Goal: Find specific page/section: Find specific page/section

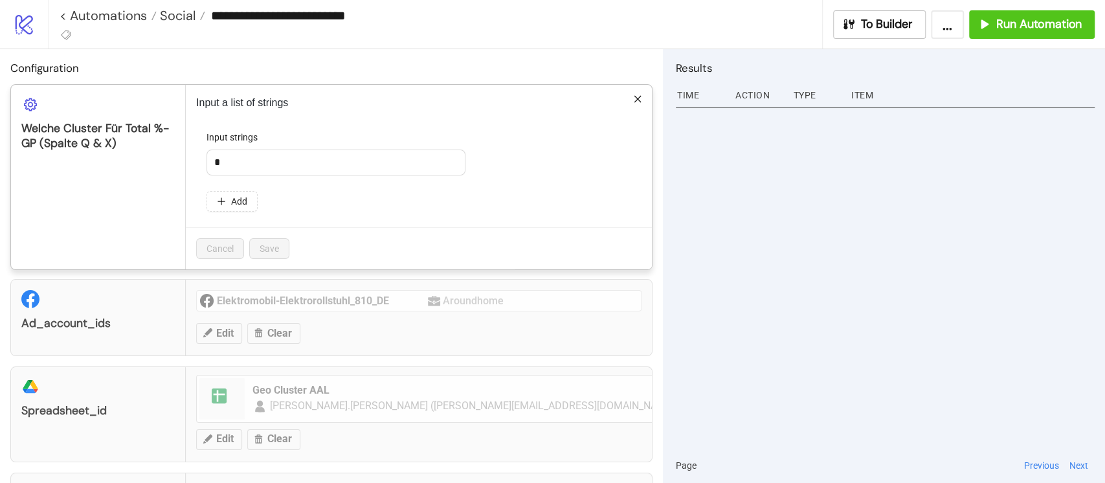
scroll to position [318, 0]
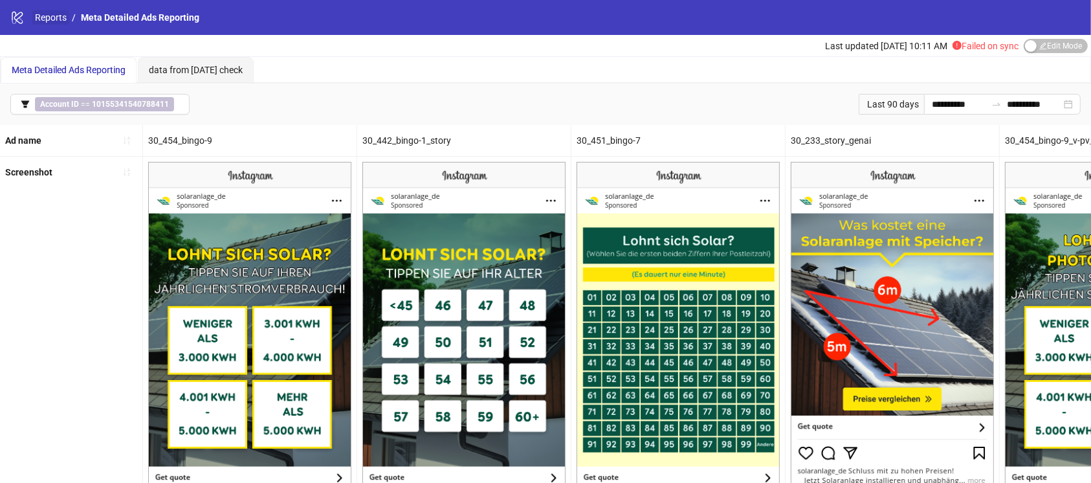
click at [54, 13] on link "Reports" at bounding box center [50, 17] width 37 height 14
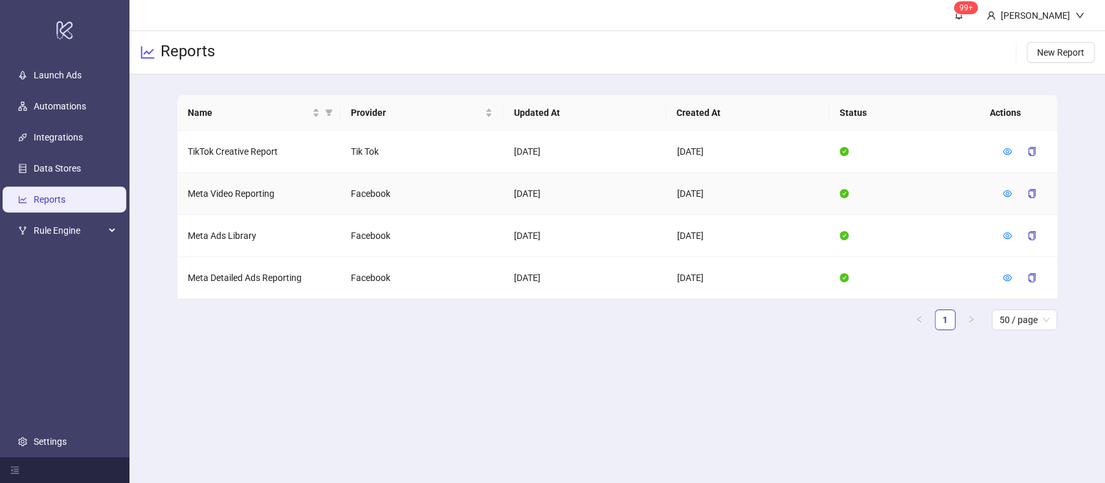
click at [1001, 194] on td at bounding box center [1024, 194] width 65 height 42
click at [1005, 193] on icon "eye" at bounding box center [1007, 193] width 9 height 9
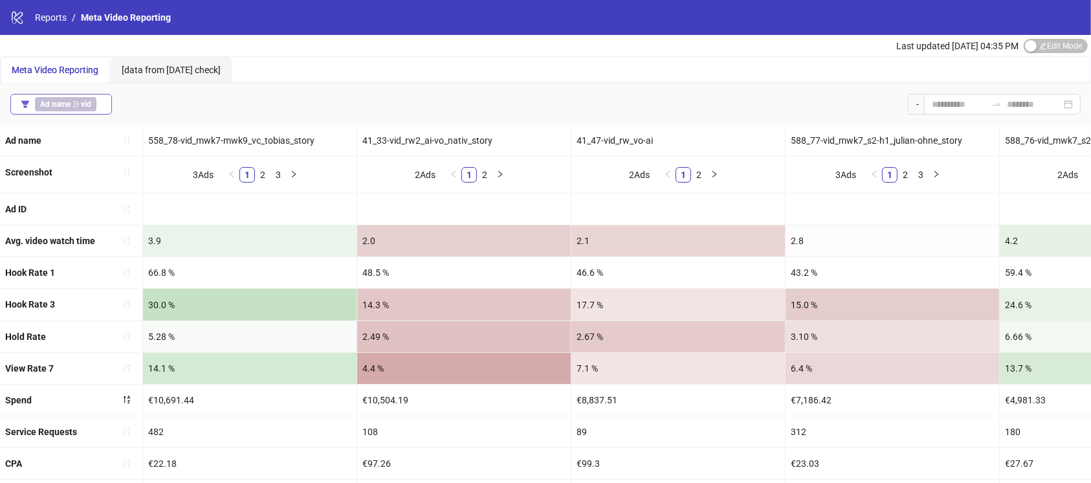
click at [86, 106] on b "vid" at bounding box center [86, 104] width 10 height 9
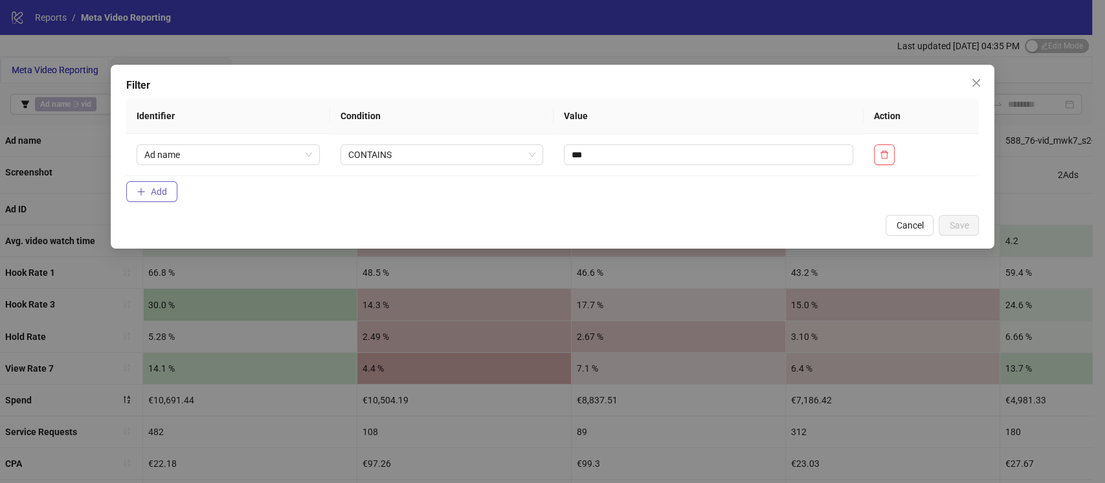
click at [171, 184] on button "Add" at bounding box center [151, 191] width 51 height 21
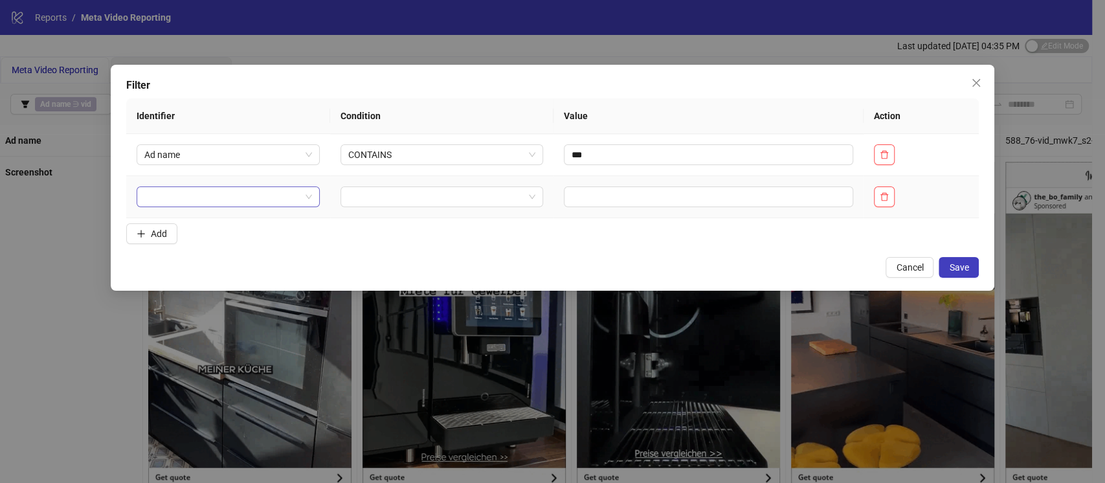
click at [212, 198] on input "search" at bounding box center [222, 196] width 156 height 19
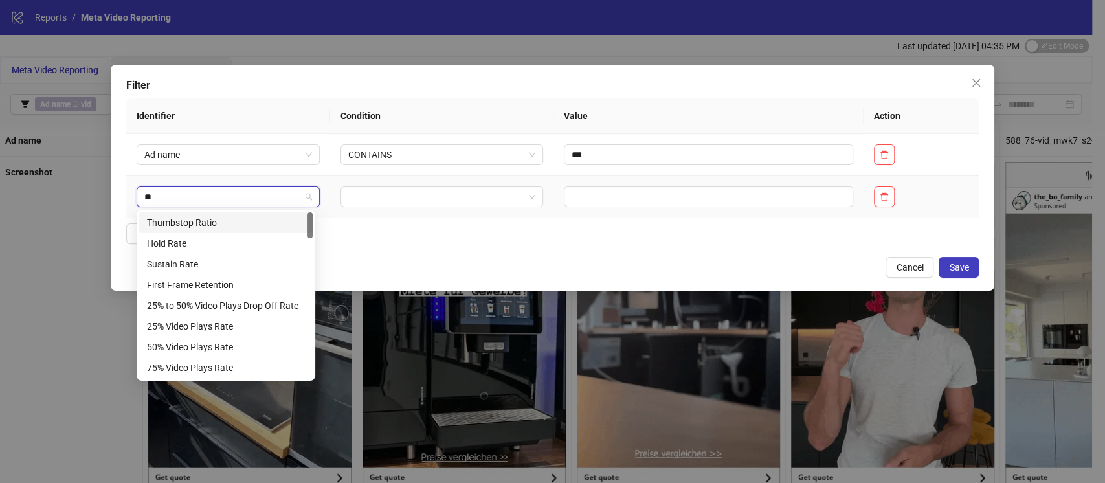
type input "***"
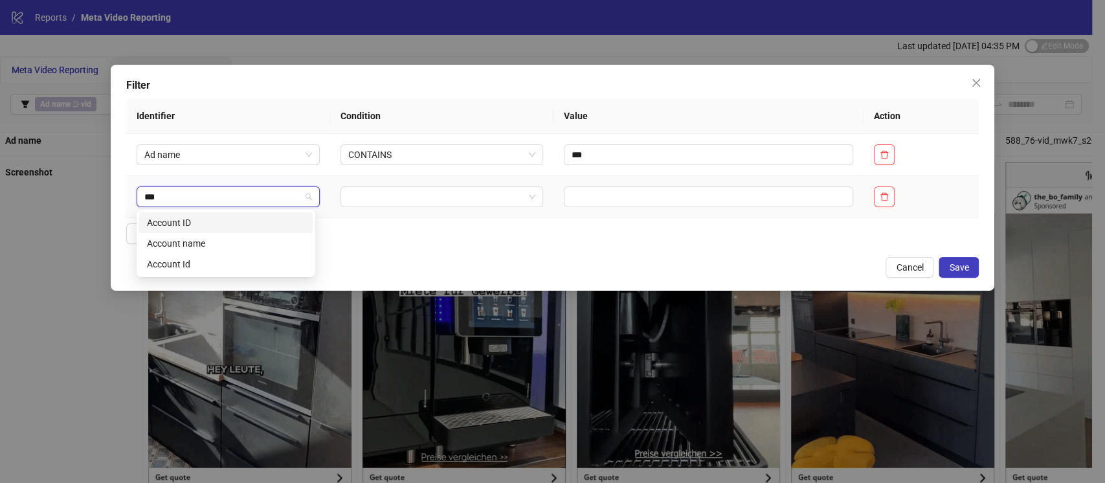
click at [214, 225] on div "Account ID" at bounding box center [226, 223] width 158 height 14
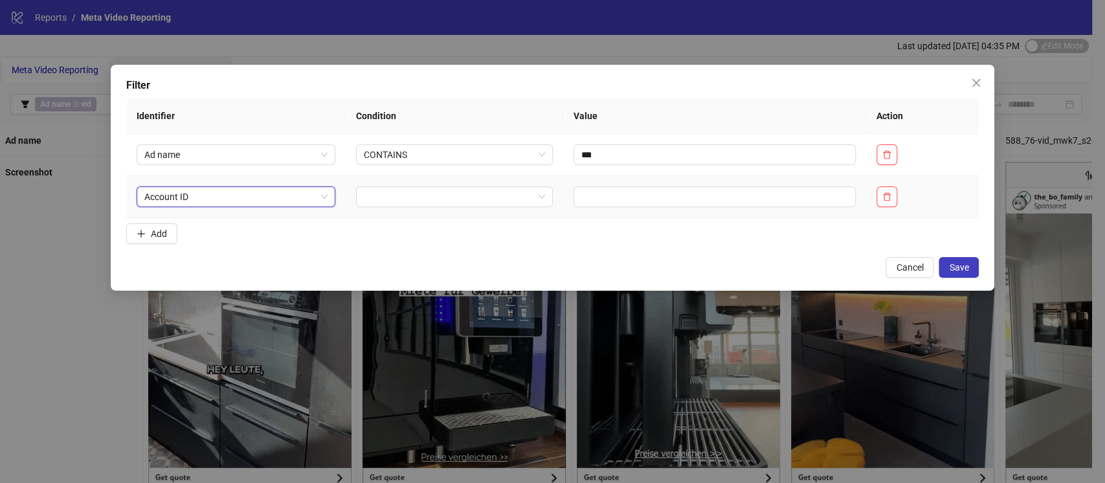
click at [381, 210] on td at bounding box center [455, 197] width 218 height 42
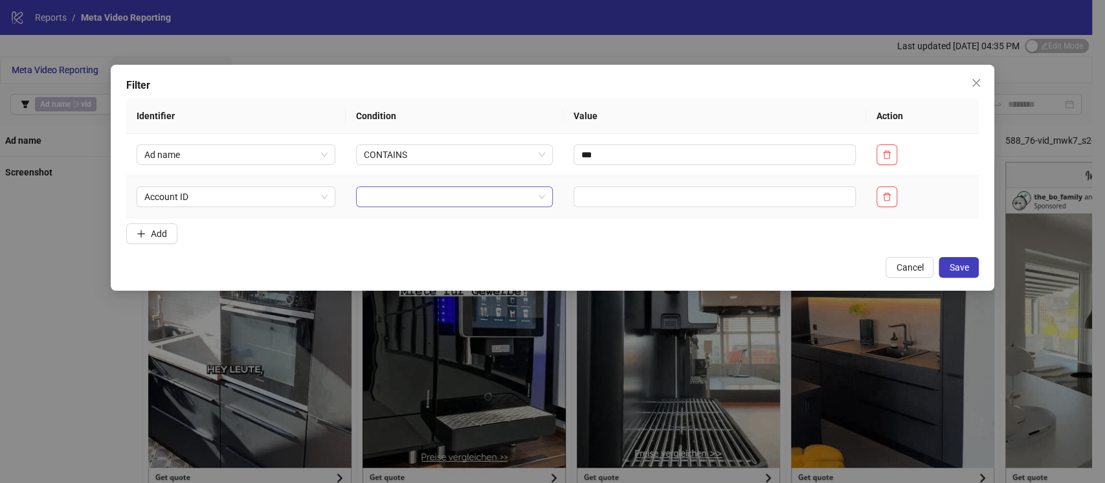
click at [390, 198] on input "search" at bounding box center [449, 196] width 170 height 19
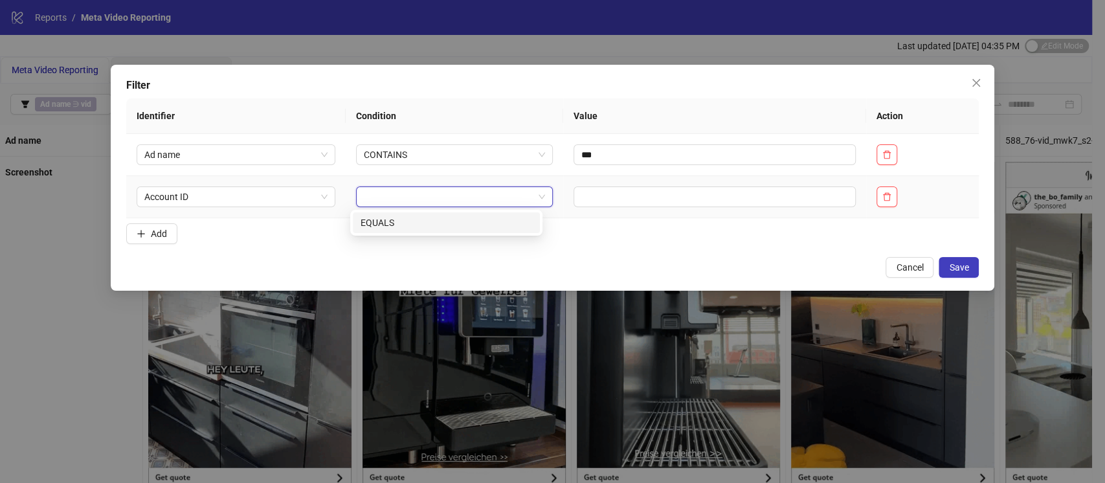
click at [387, 219] on div "EQUALS" at bounding box center [447, 223] width 172 height 14
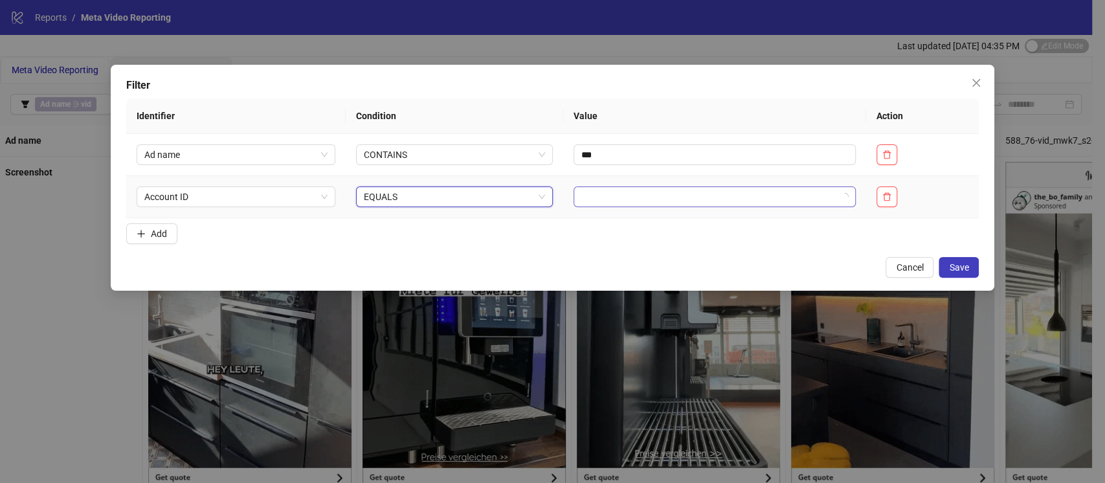
click at [581, 193] on input "search" at bounding box center [708, 196] width 255 height 19
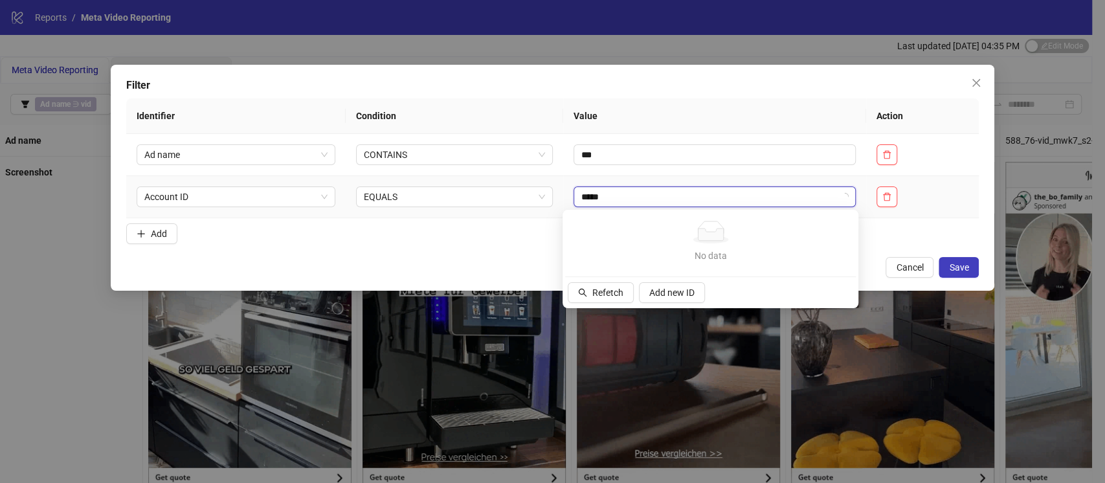
type input "******"
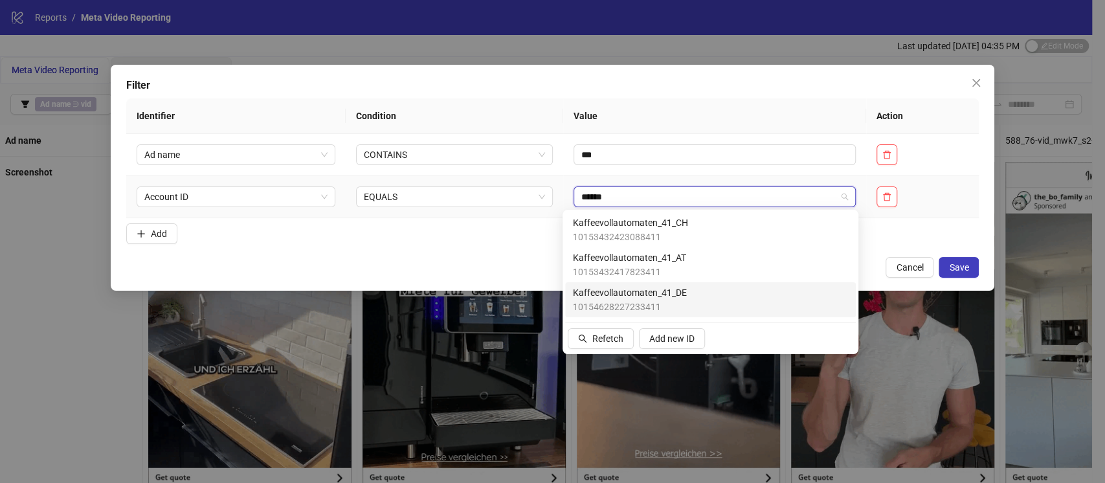
click at [643, 300] on span "10154628227233411" at bounding box center [630, 307] width 114 height 14
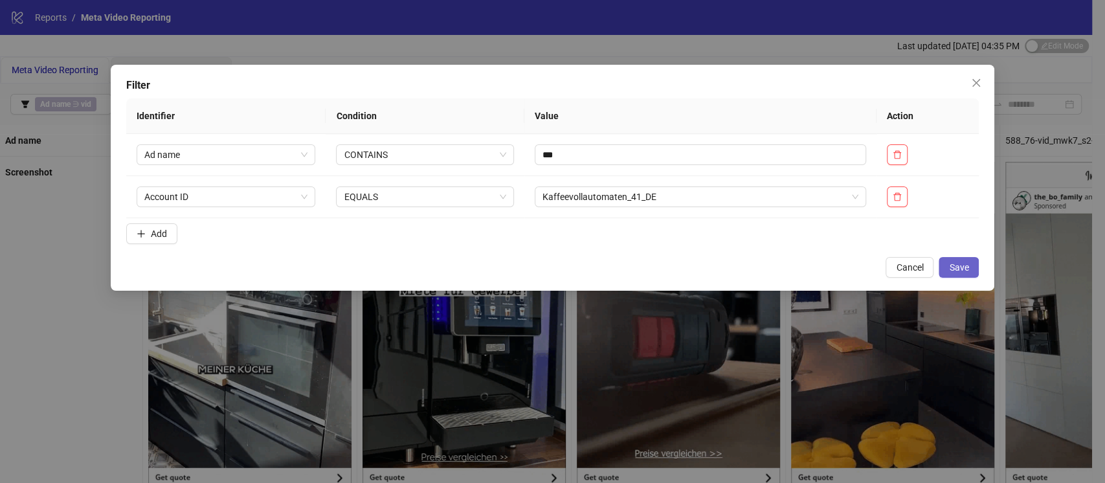
click at [961, 262] on span "Save" at bounding box center [958, 267] width 19 height 10
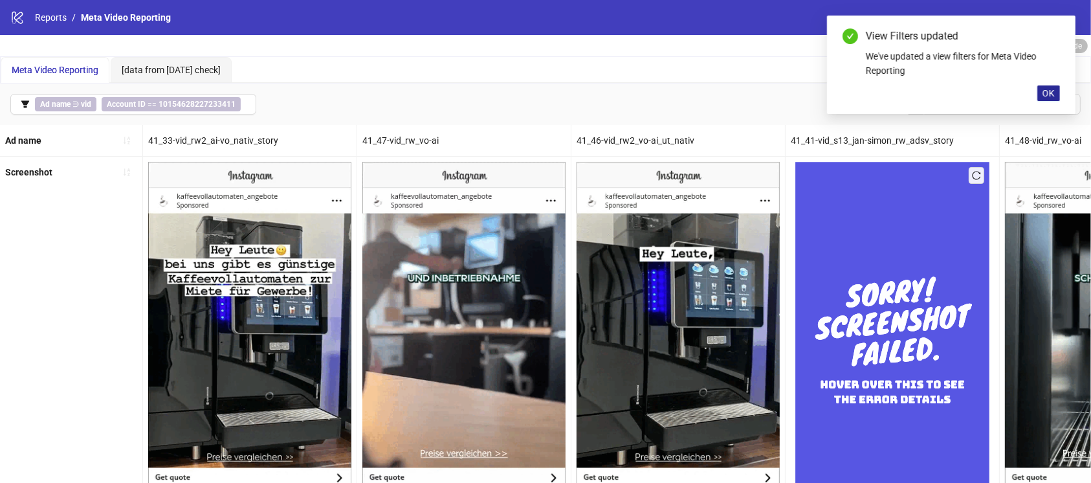
click at [1051, 97] on span "OK" at bounding box center [1049, 93] width 12 height 10
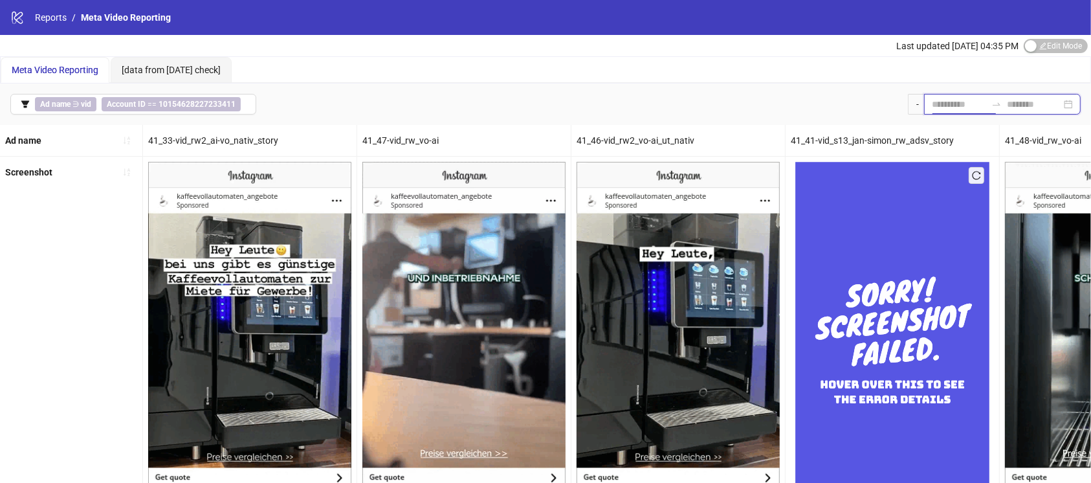
click at [939, 104] on input at bounding box center [959, 104] width 54 height 14
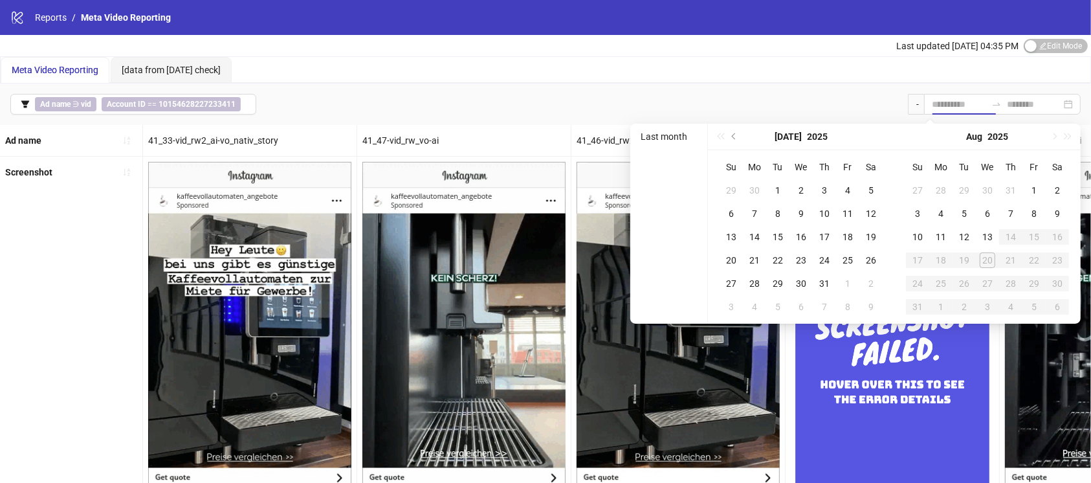
click at [779, 92] on div "Ad name ∋ vid Account ID == 10154628227233411 -" at bounding box center [545, 104] width 1091 height 41
